Goal: Transaction & Acquisition: Download file/media

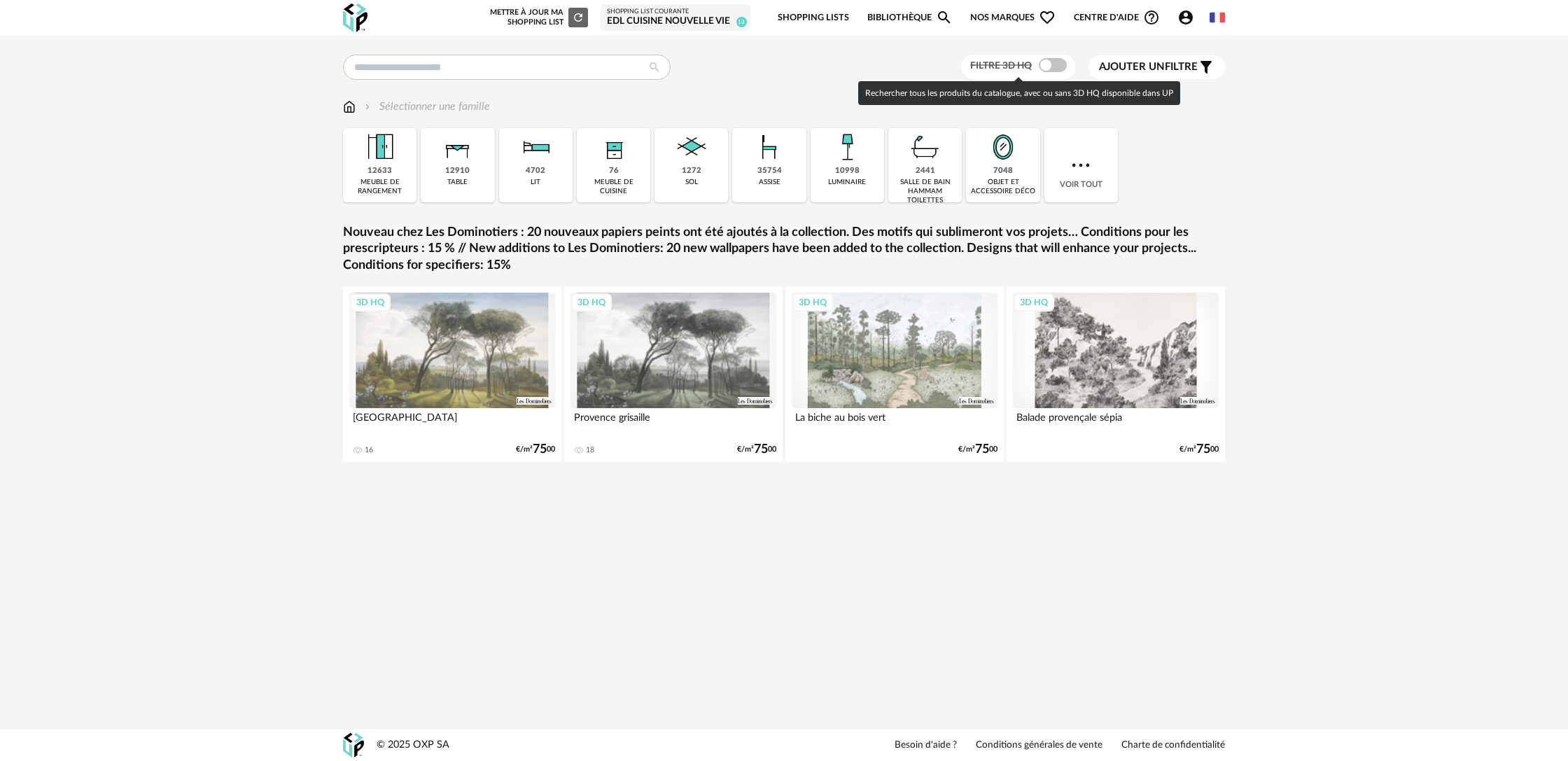
click at [1048, 65] on span at bounding box center [1052, 64] width 28 height 14
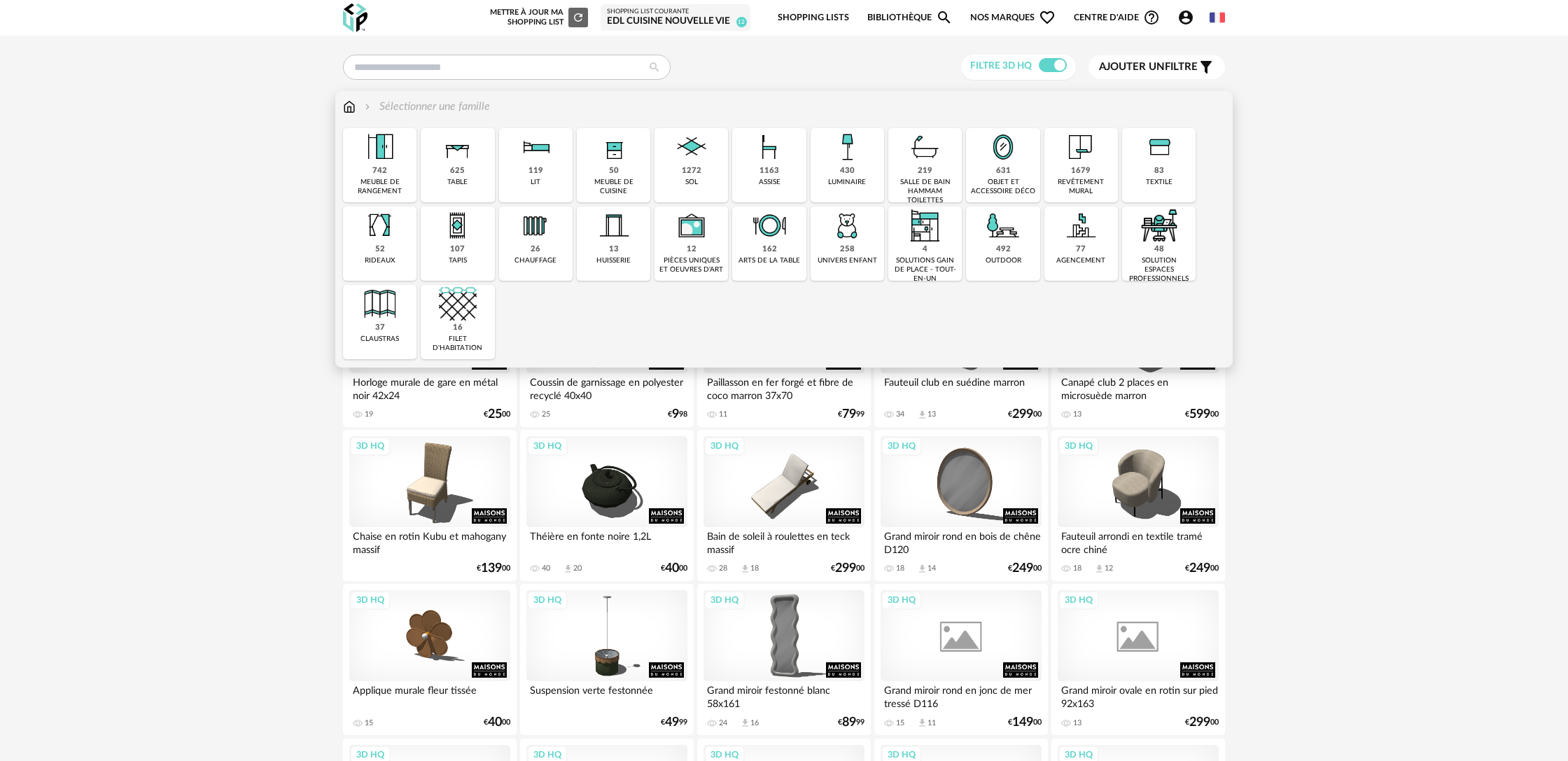
click at [621, 174] on div "50 meuble de cuisine" at bounding box center [613, 164] width 74 height 74
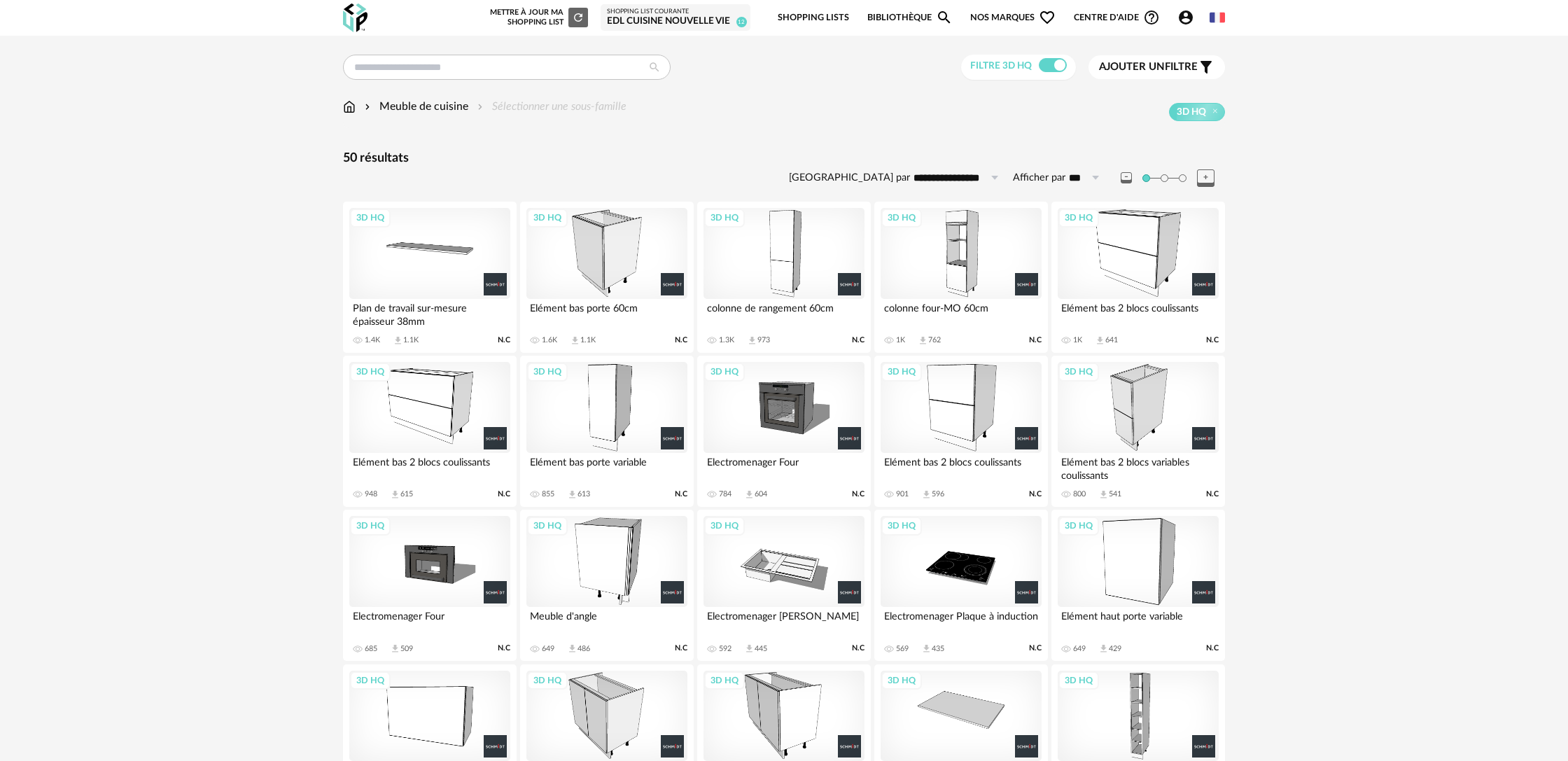
click at [968, 272] on div "3D HQ" at bounding box center [962, 253] width 161 height 91
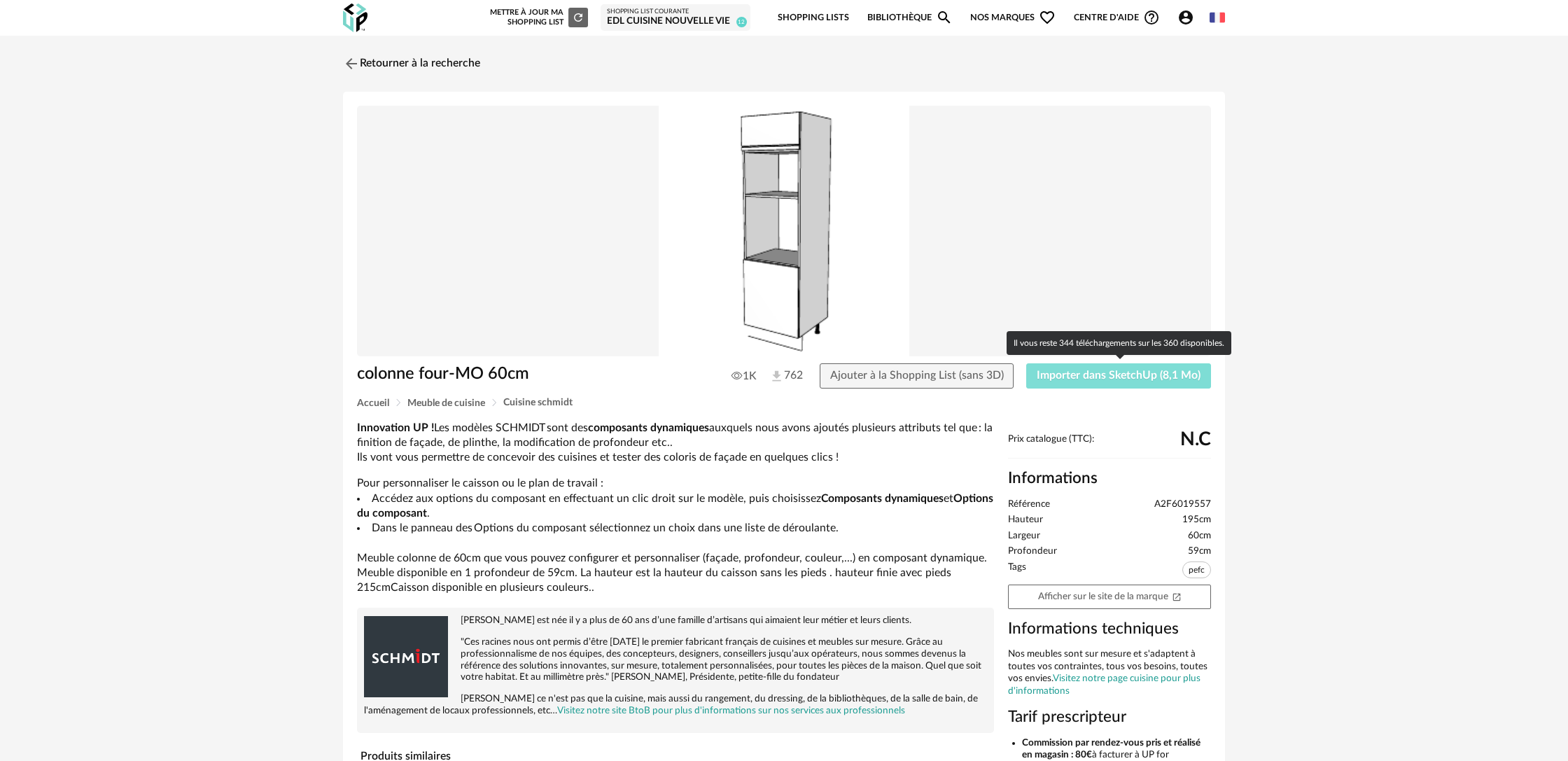
click at [1109, 378] on span "Importer dans SketchUp (8,1 Mo)" at bounding box center [1118, 376] width 163 height 12
